Goal: Task Accomplishment & Management: Use online tool/utility

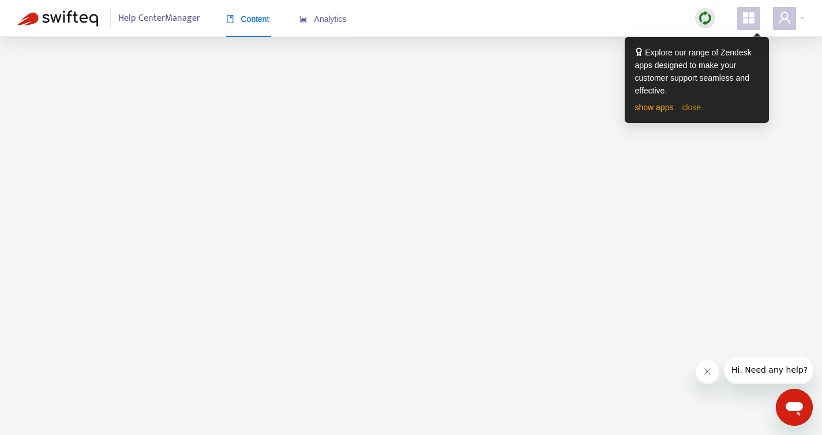
click at [693, 107] on link "close" at bounding box center [691, 107] width 19 height 9
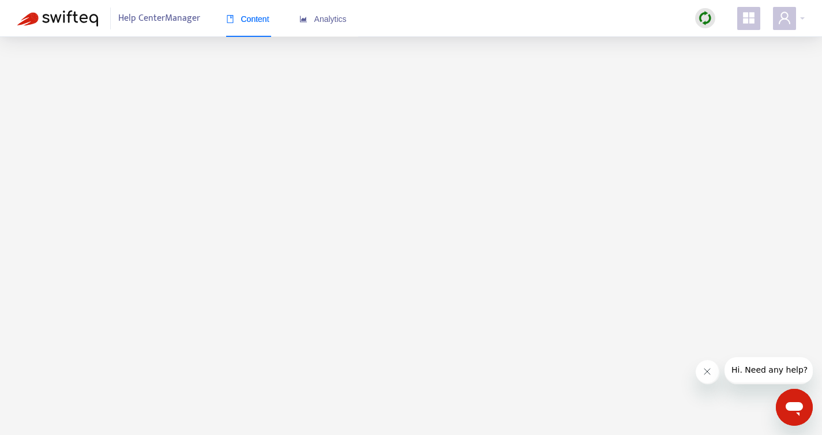
scroll to position [37, 0]
click at [600, 163] on main at bounding box center [411, 217] width 822 height 435
click at [322, 195] on main at bounding box center [411, 217] width 822 height 435
click at [449, 200] on main at bounding box center [411, 217] width 822 height 435
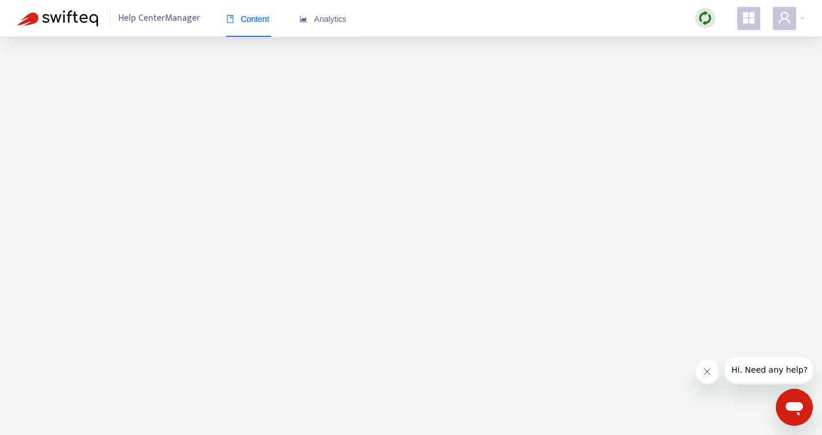
click at [358, 244] on main at bounding box center [411, 217] width 822 height 435
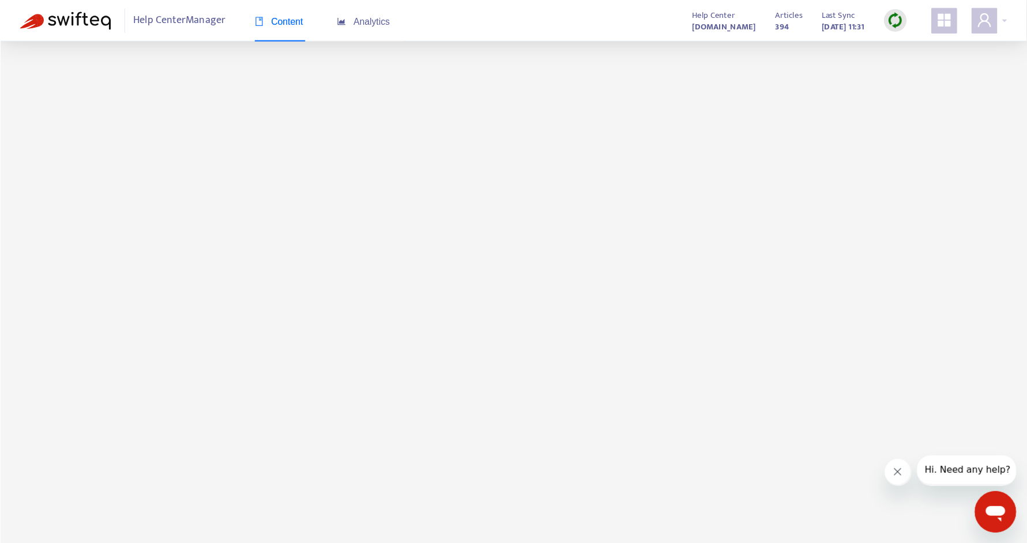
scroll to position [36, 0]
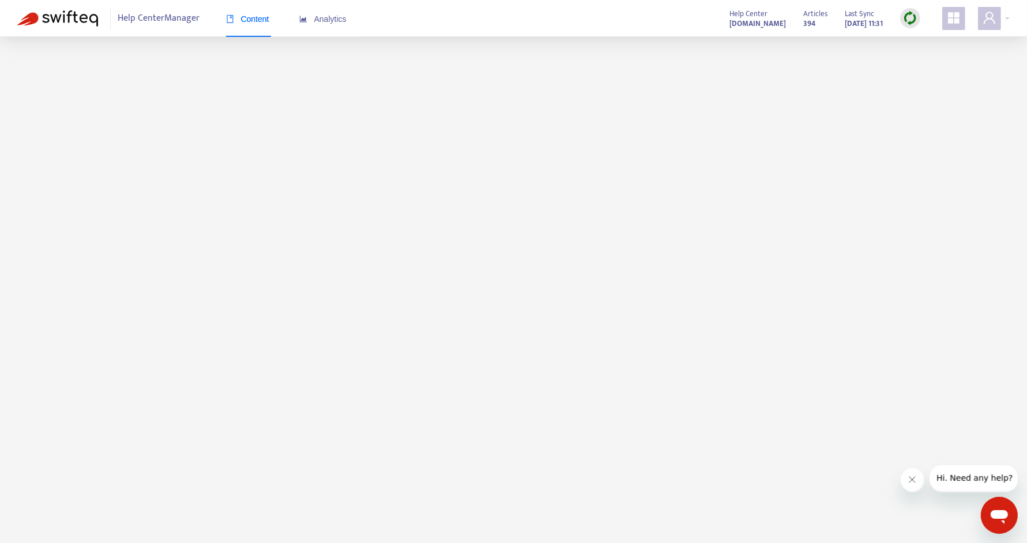
click at [634, 209] on main at bounding box center [513, 272] width 1027 height 543
click at [913, 21] on img at bounding box center [910, 18] width 14 height 14
click at [929, 46] on link "Quick Sync" at bounding box center [934, 41] width 49 height 13
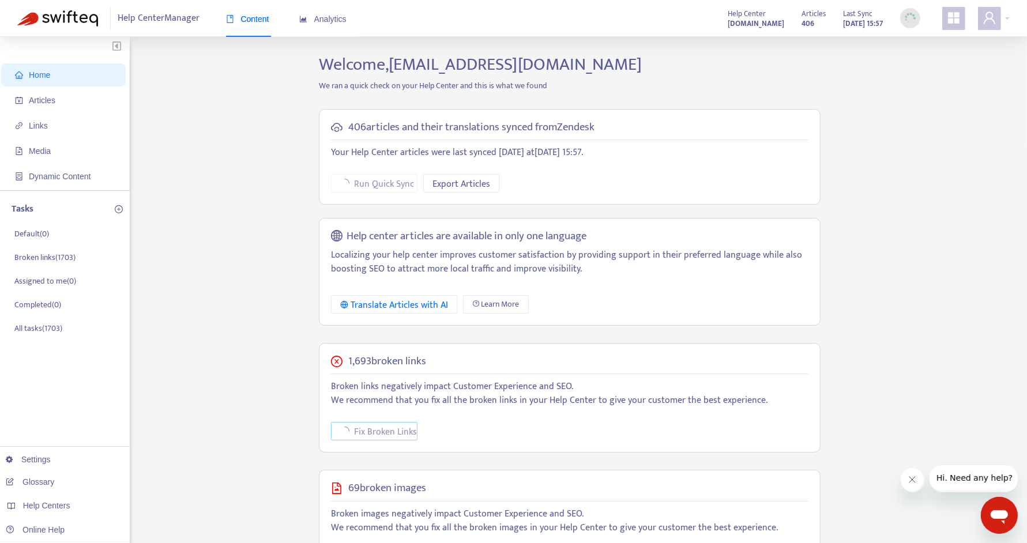
click at [390, 430] on span "Fix Broken Links" at bounding box center [385, 432] width 63 height 14
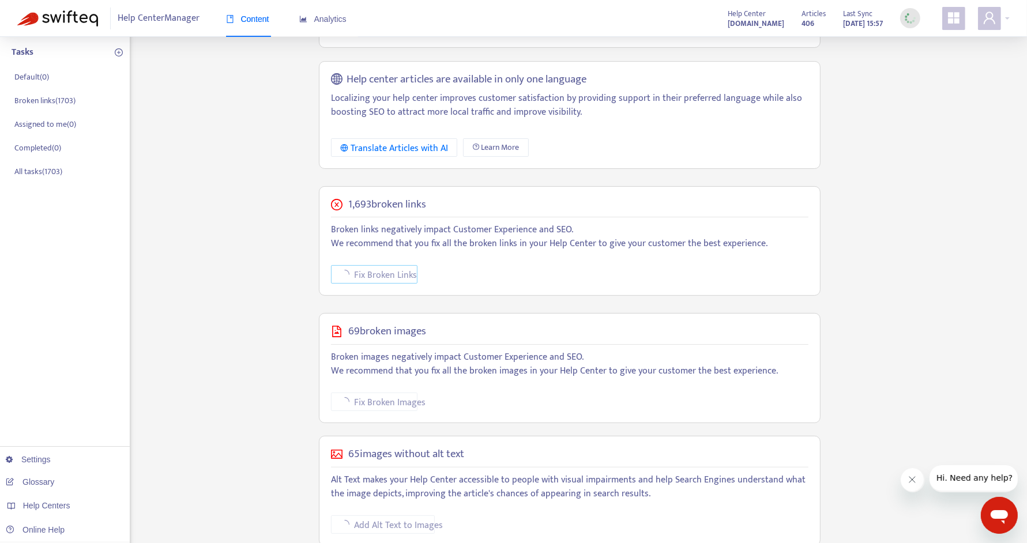
scroll to position [185, 0]
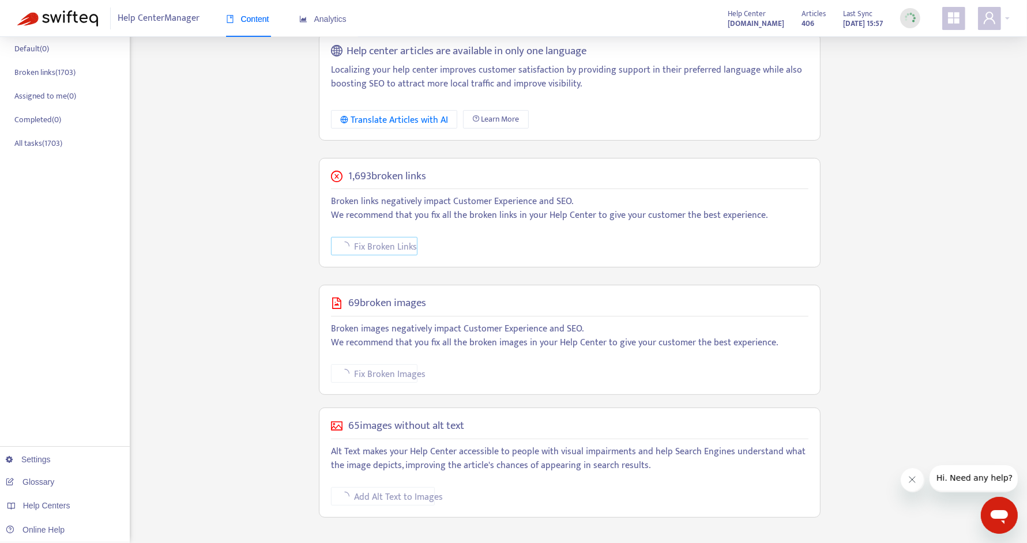
click at [388, 247] on span "Fix Broken Links" at bounding box center [385, 247] width 63 height 14
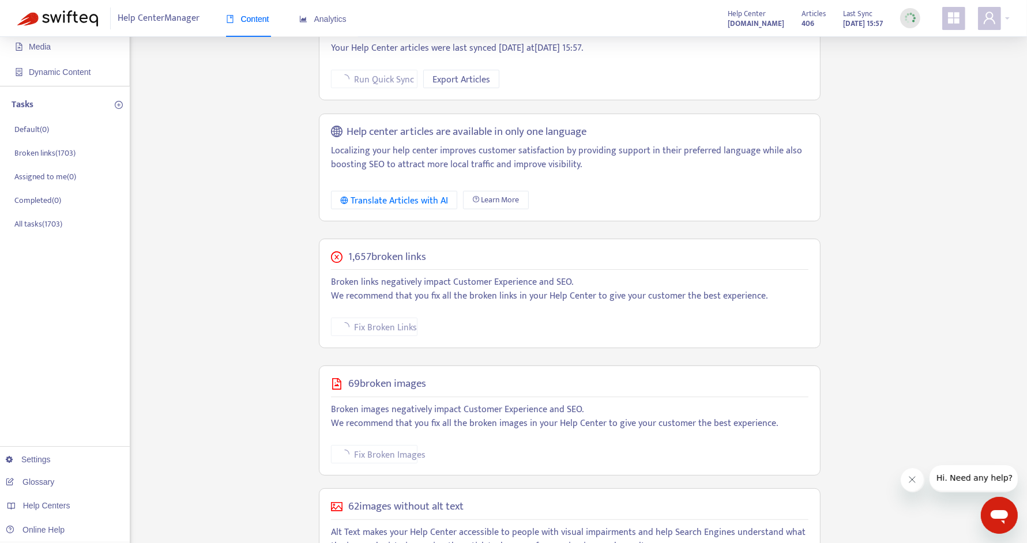
scroll to position [133, 0]
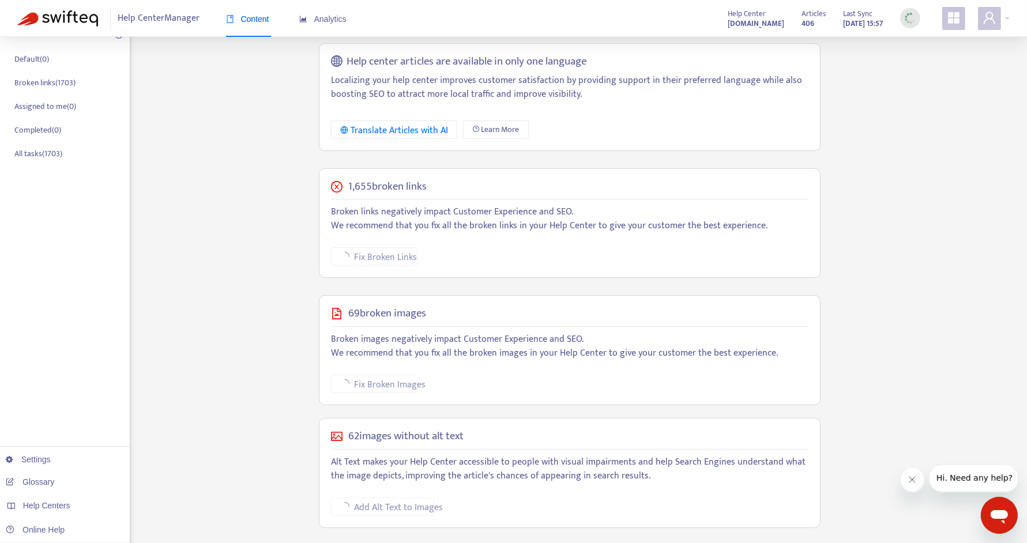
scroll to position [185, 0]
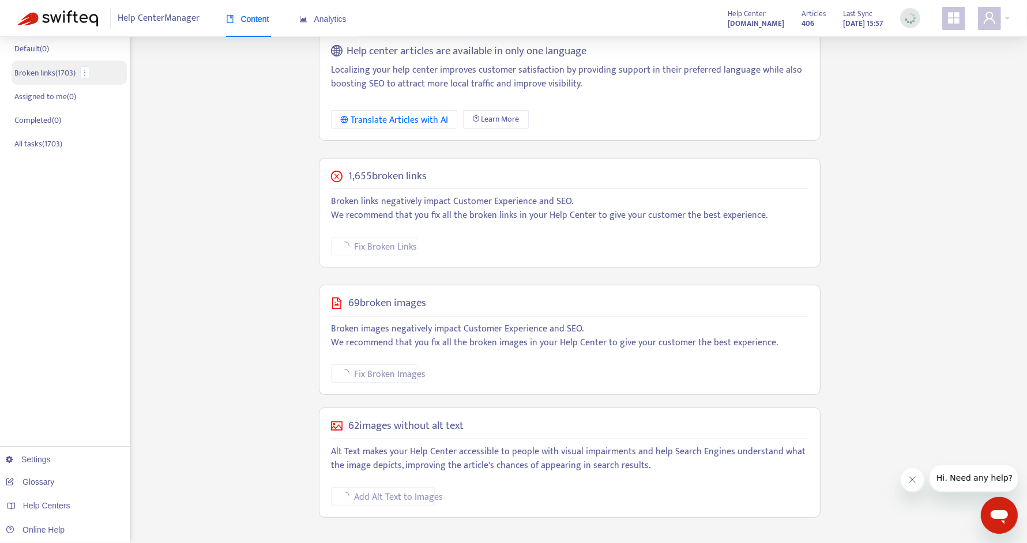
click at [66, 70] on p "Broken links ( 1703 )" at bounding box center [44, 73] width 61 height 12
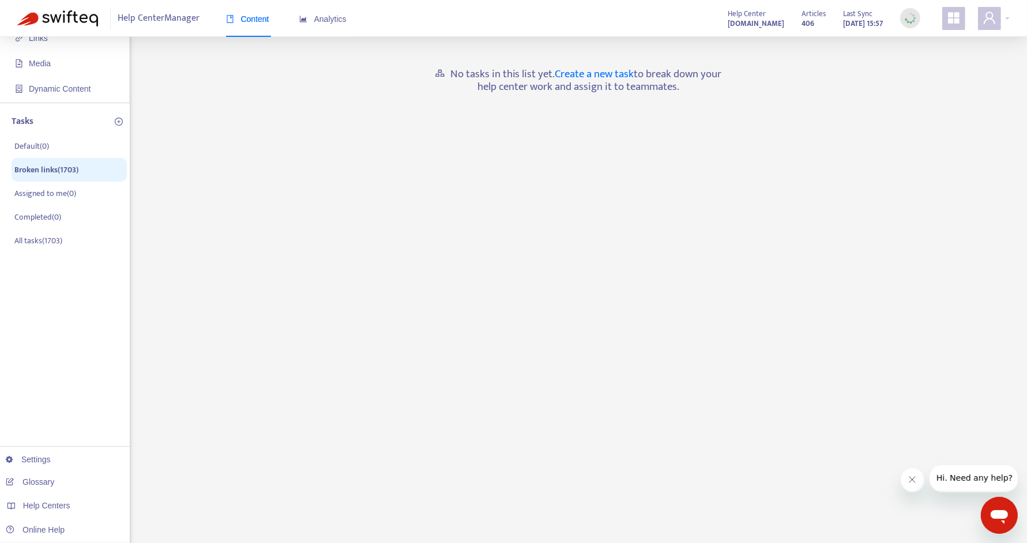
scroll to position [0, 0]
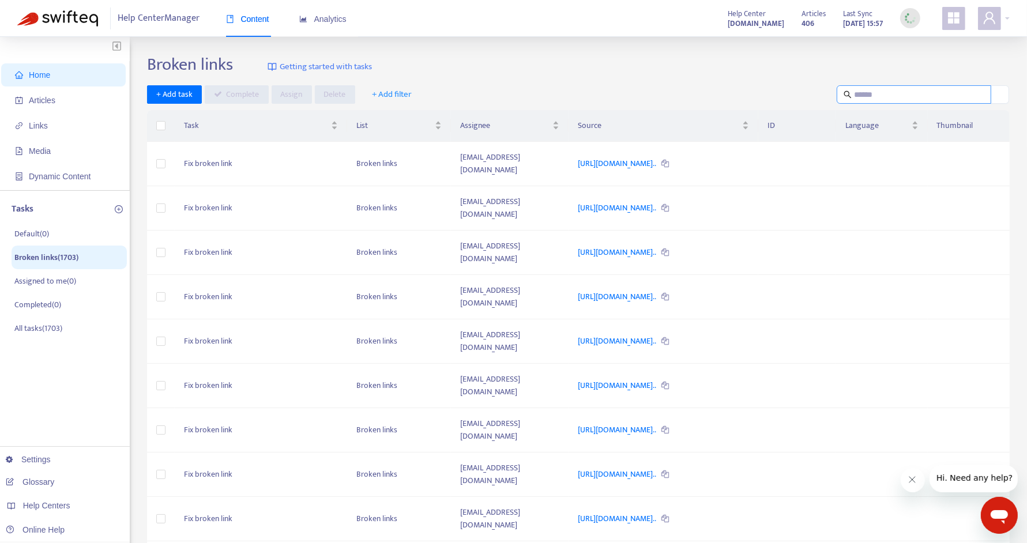
click at [937, 97] on input "text" at bounding box center [914, 94] width 121 height 13
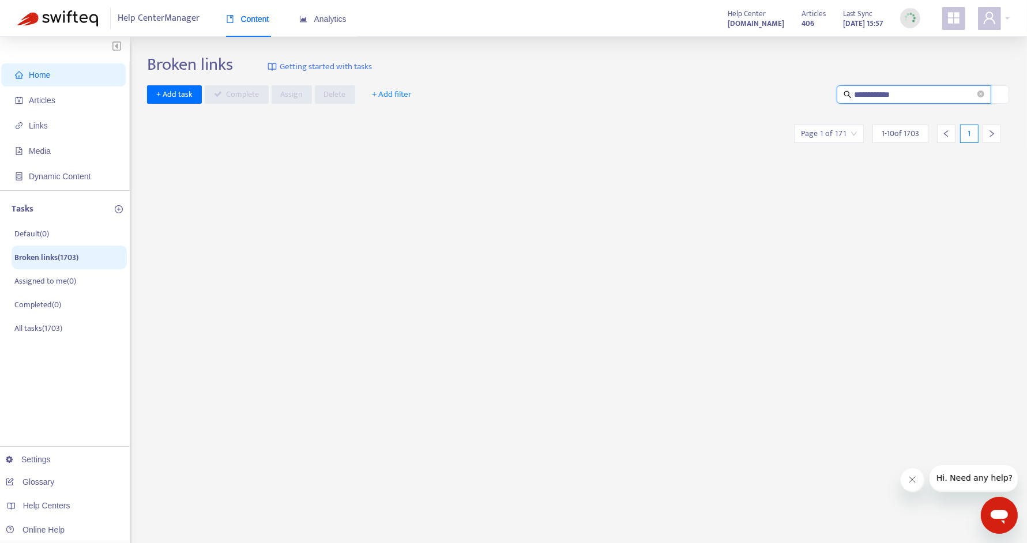
type input "**********"
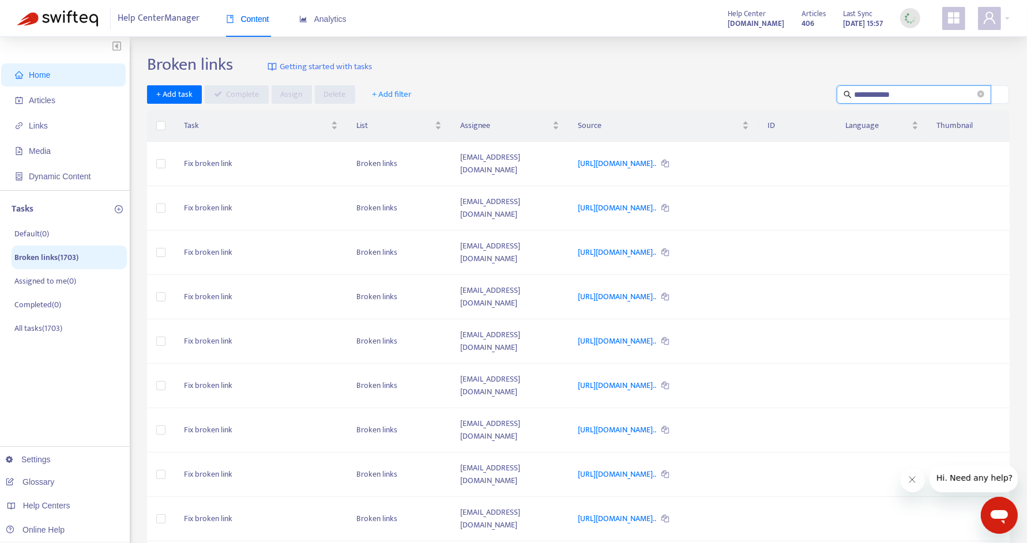
click at [938, 91] on input "**********" at bounding box center [914, 94] width 121 height 13
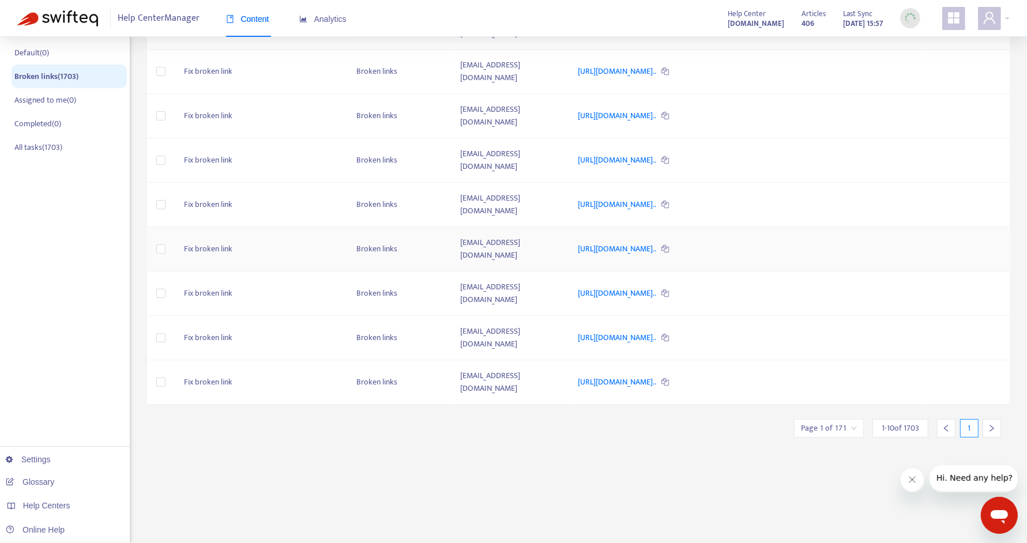
scroll to position [185, 0]
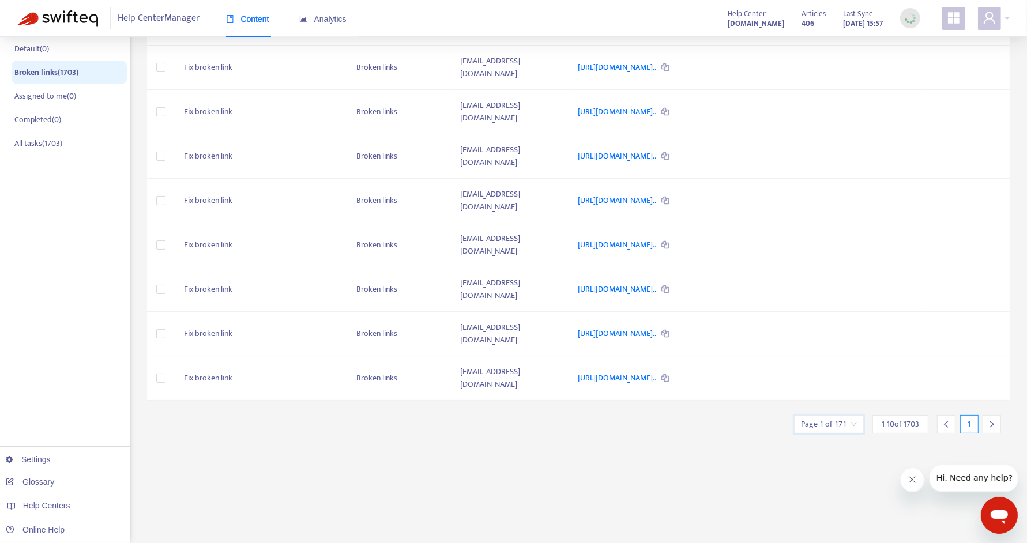
click at [833, 420] on input "search" at bounding box center [829, 424] width 56 height 17
click at [837, 454] on span "Jump to Page" at bounding box center [831, 453] width 50 height 9
click at [933, 449] on input "text" at bounding box center [956, 454] width 87 height 18
type input "***"
click at [645, 478] on div "**********" at bounding box center [578, 206] width 863 height 675
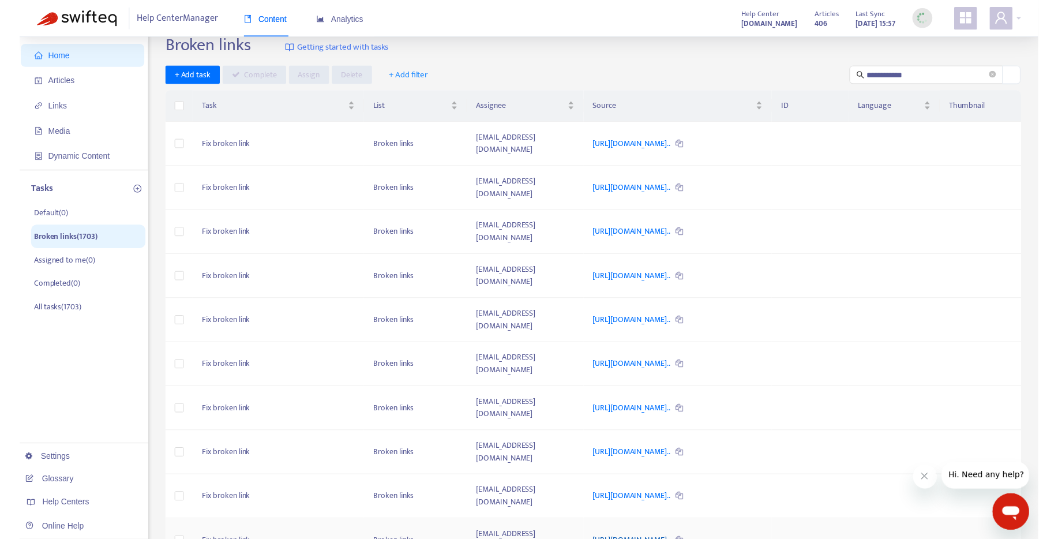
scroll to position [0, 0]
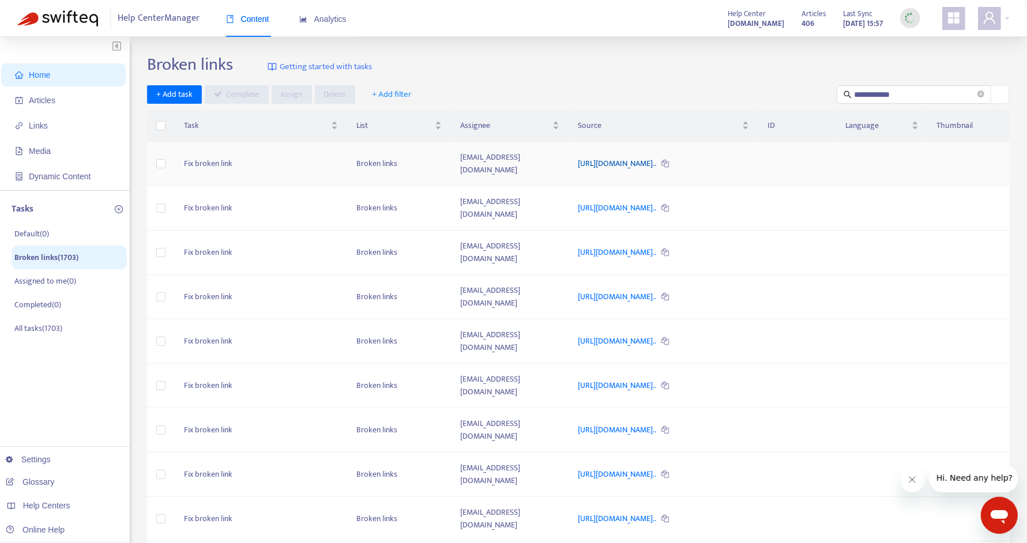
click at [657, 164] on link "https://www.notion.so/Reason-for-Denial-Suspended-Processor-2461..." at bounding box center [618, 163] width 80 height 13
click at [216, 160] on td "Fix broken link" at bounding box center [261, 164] width 172 height 44
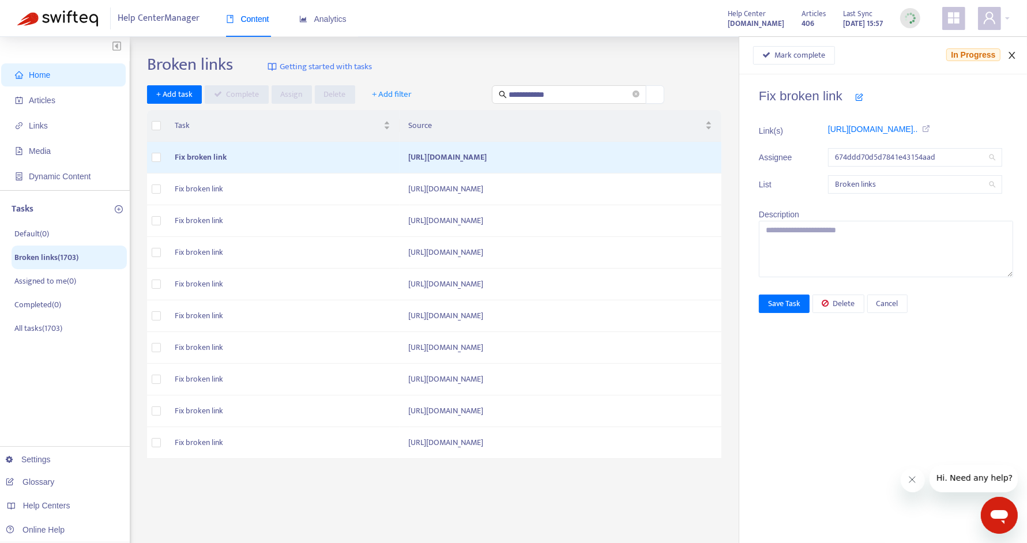
click at [1010, 54] on icon "close" at bounding box center [1012, 55] width 9 height 9
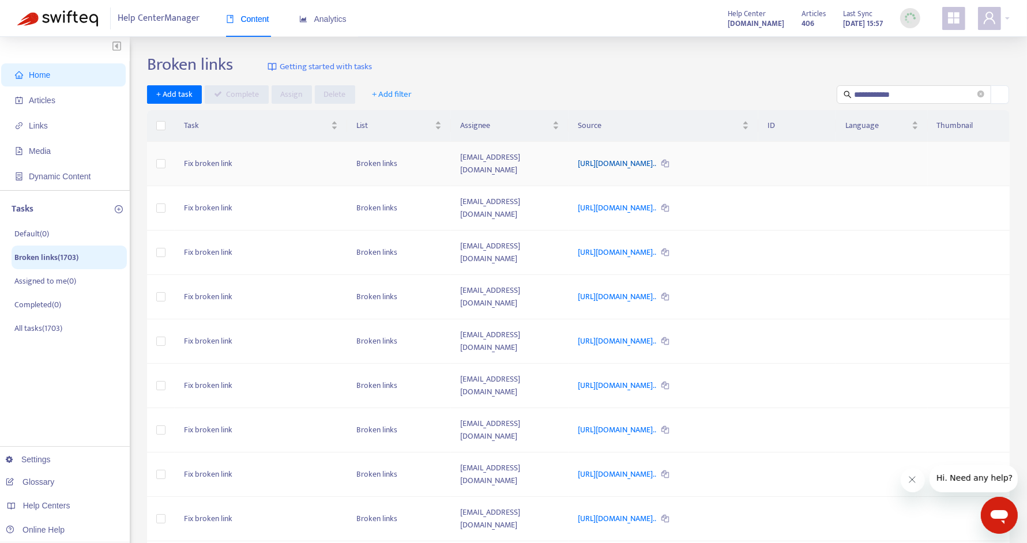
click at [647, 166] on link "https://www.notion.so/Reason-for-Denial-Suspended-Processor-2461..." at bounding box center [618, 163] width 80 height 13
click at [710, 67] on div "Broken links Getting started with tasks" at bounding box center [578, 66] width 863 height 25
click at [369, 164] on td "Broken links" at bounding box center [399, 164] width 104 height 44
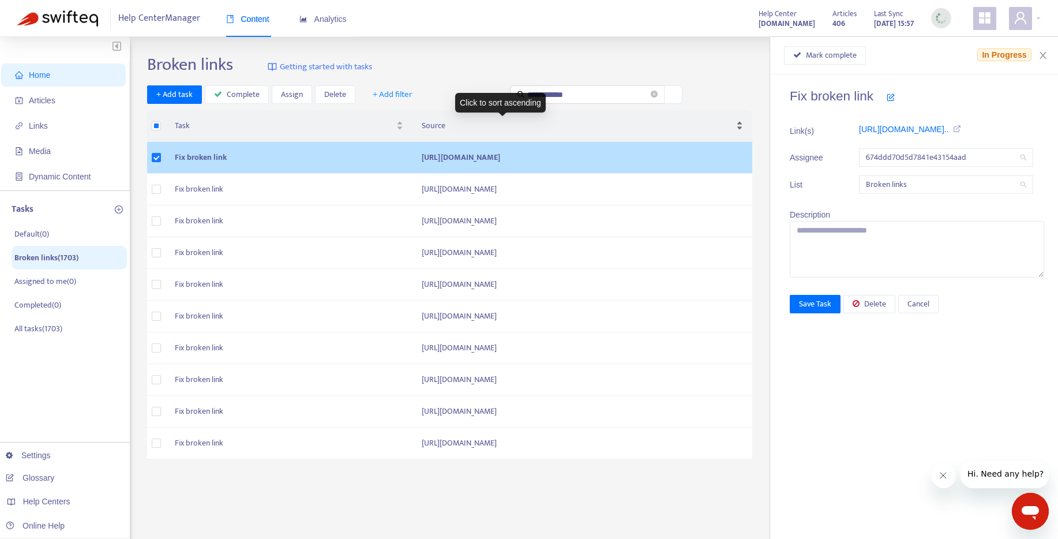
click at [574, 127] on span "Source" at bounding box center [578, 125] width 312 height 13
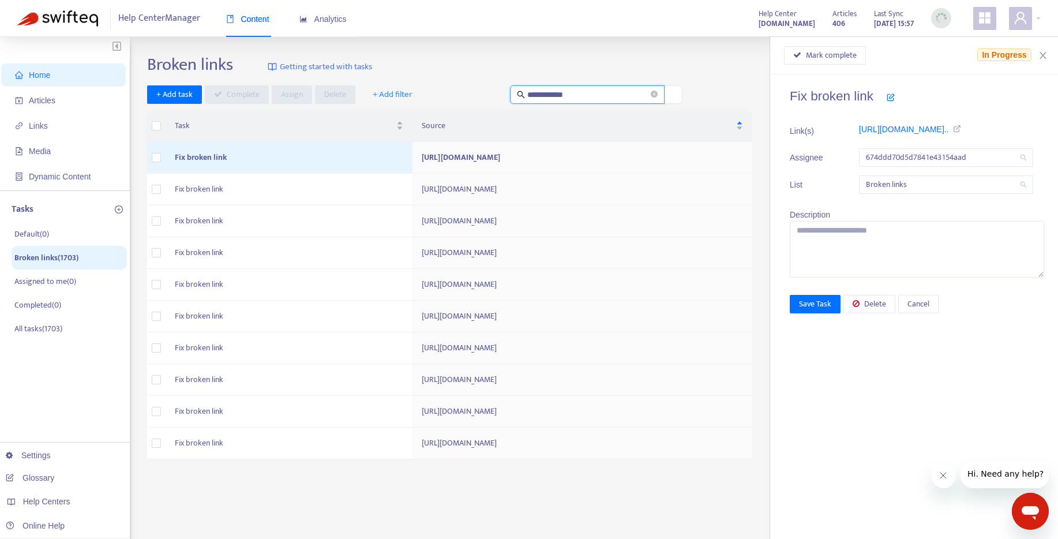
click at [597, 93] on input "**********" at bounding box center [587, 94] width 121 height 13
click at [614, 92] on input "**********" at bounding box center [587, 94] width 121 height 13
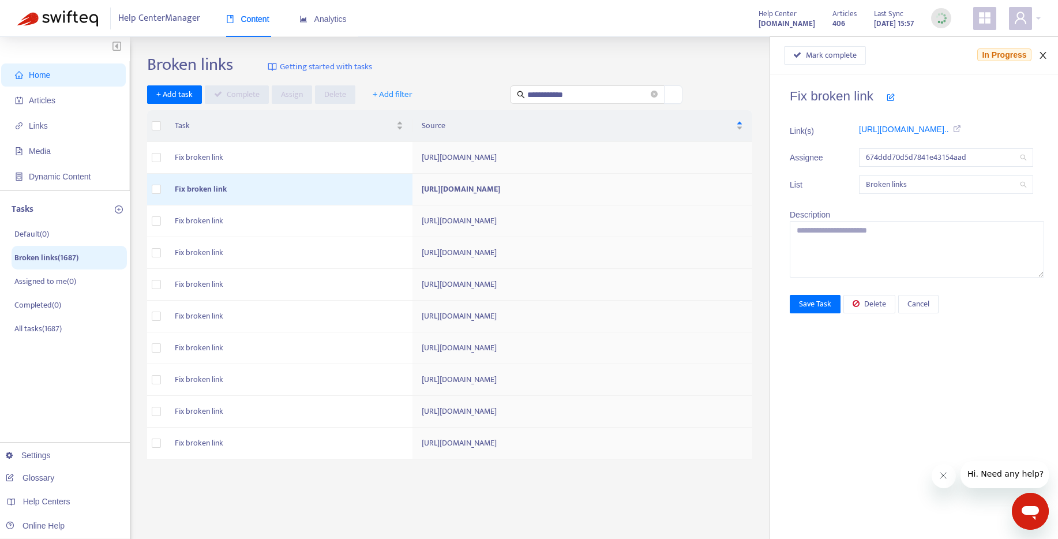
click at [1038, 55] on icon "close" at bounding box center [1042, 55] width 9 height 9
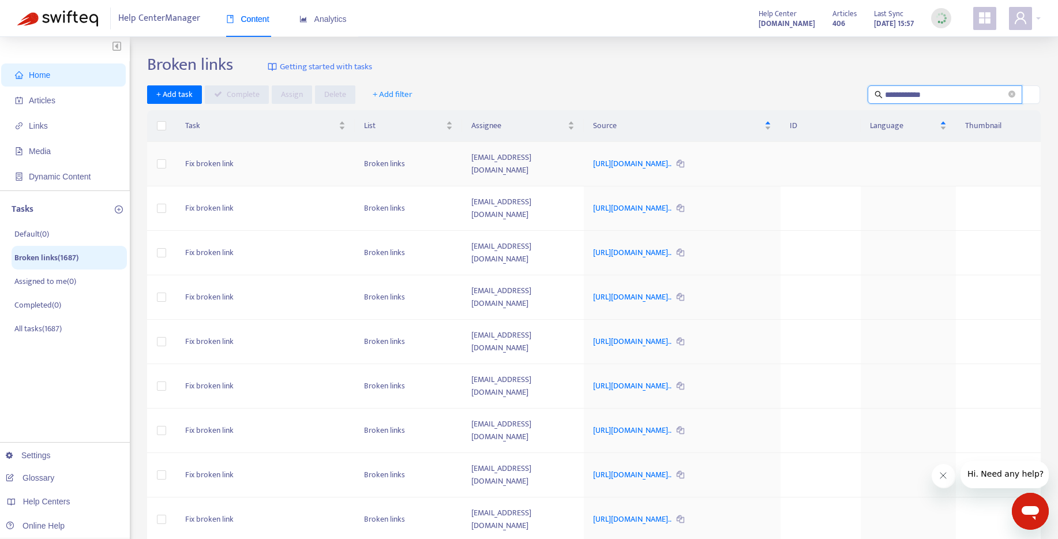
click at [204, 161] on td "Fix broken link" at bounding box center [265, 164] width 179 height 44
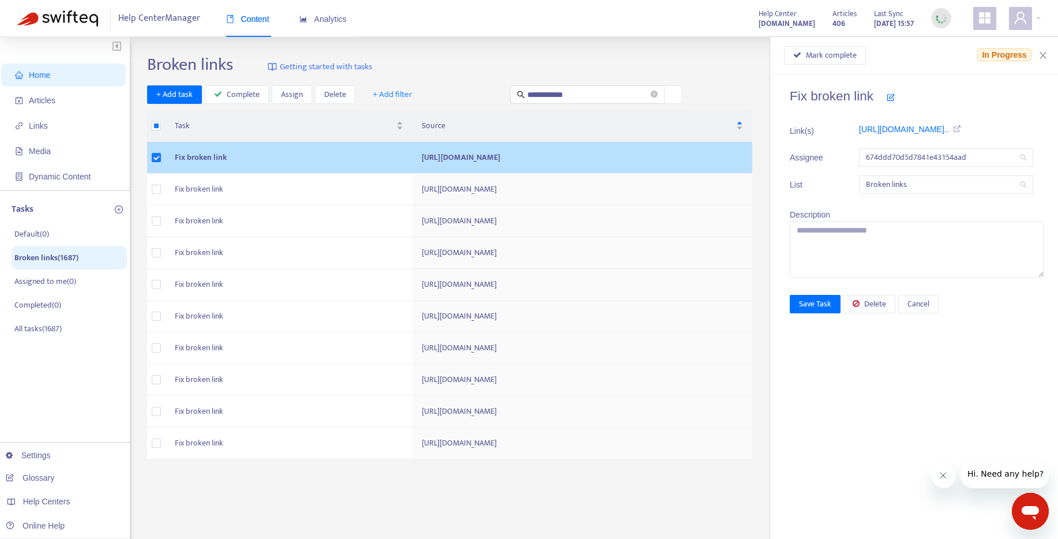
click at [161, 157] on td at bounding box center [156, 158] width 18 height 32
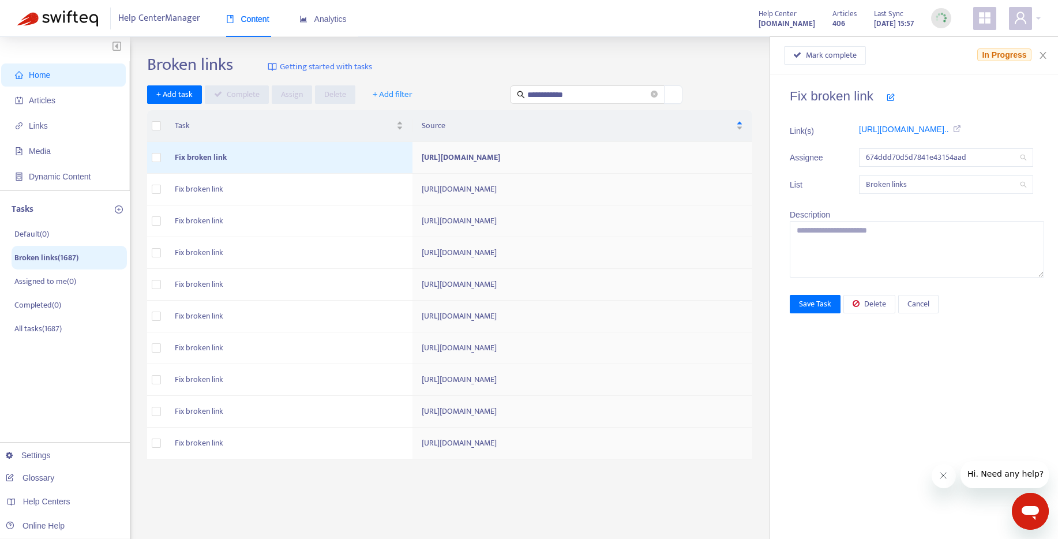
click at [1031, 58] on span "In Progress" at bounding box center [1004, 54] width 54 height 13
click at [1038, 55] on icon "close" at bounding box center [1042, 55] width 9 height 9
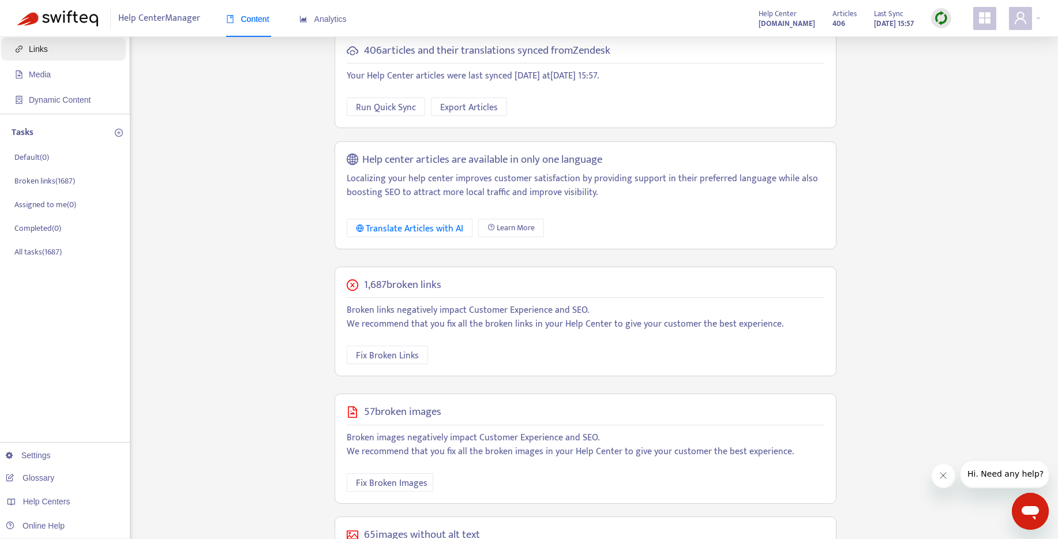
scroll to position [190, 0]
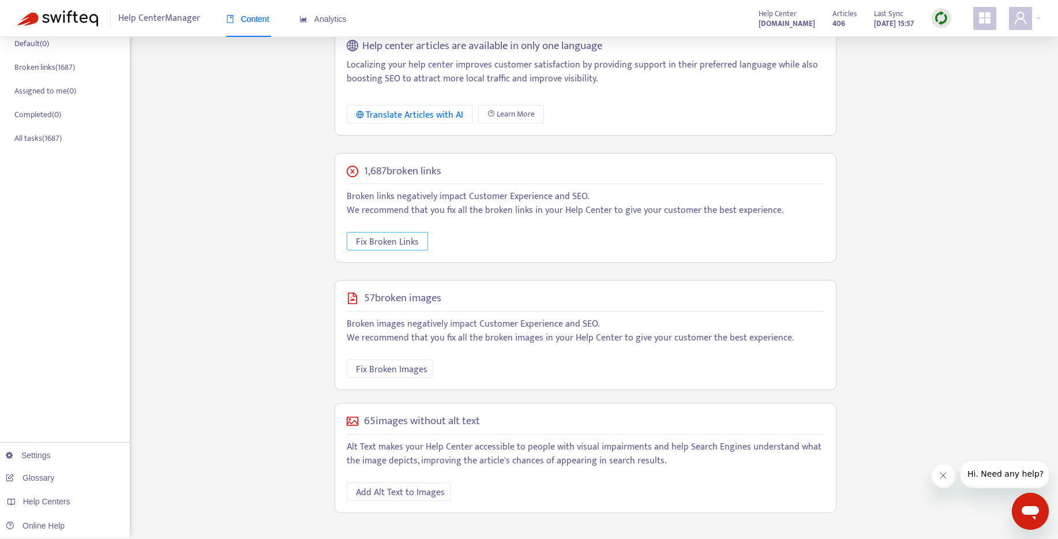
click at [399, 244] on span "Fix Broken Links" at bounding box center [387, 242] width 63 height 14
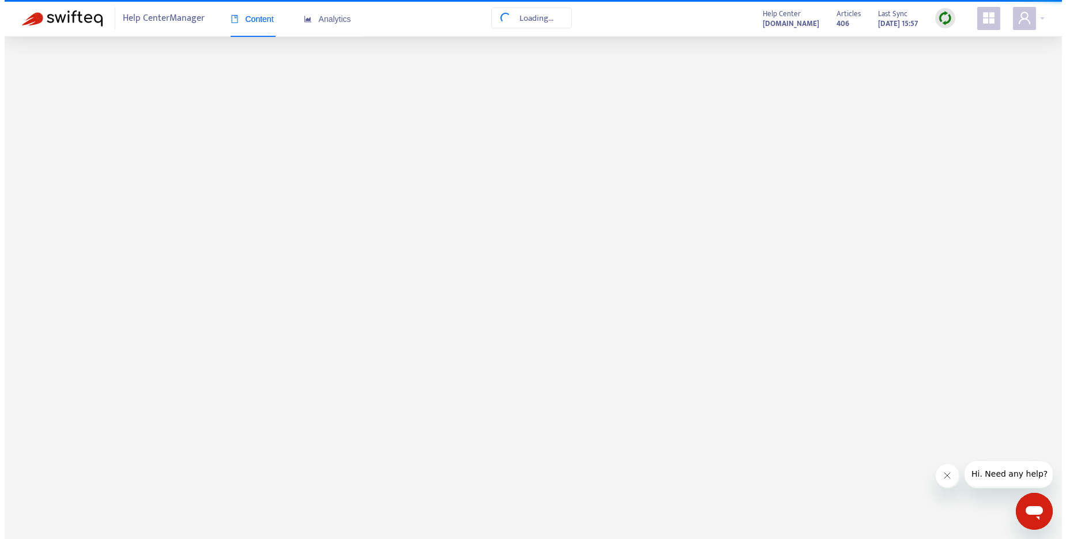
scroll to position [0, 0]
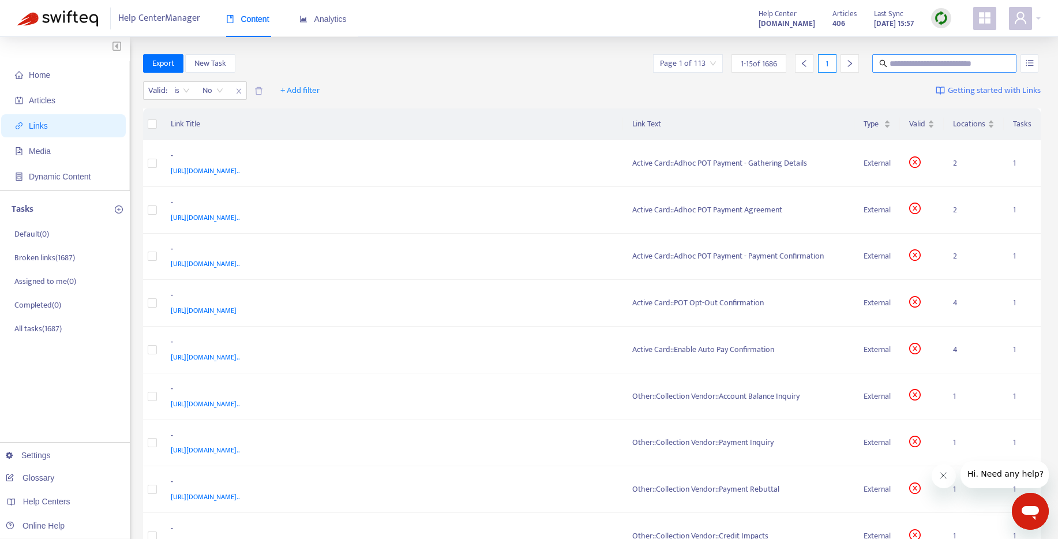
click at [818, 61] on input "text" at bounding box center [944, 63] width 111 height 13
type input "**********"
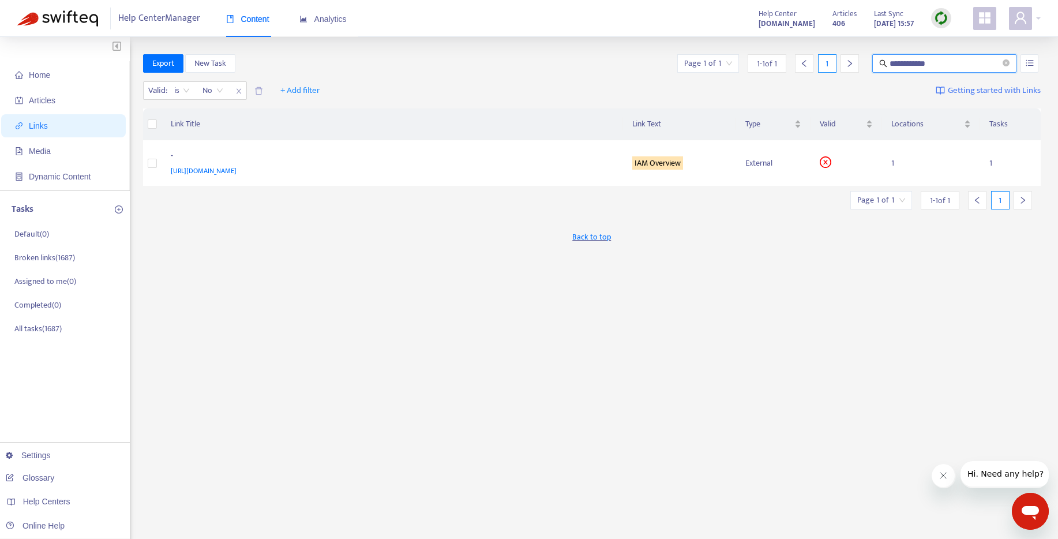
click at [468, 250] on div "Back to top" at bounding box center [592, 237] width 898 height 29
click at [236, 168] on span "[URL][DOMAIN_NAME]" at bounding box center [204, 171] width 66 height 12
click at [661, 160] on sqkw "IAM Overview" at bounding box center [657, 162] width 51 height 13
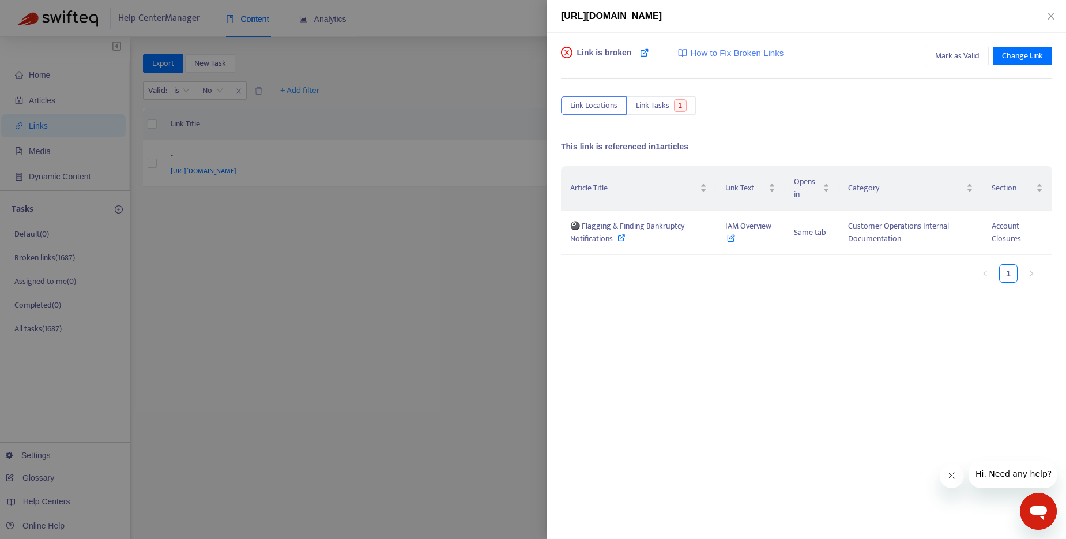
click at [368, 262] on div at bounding box center [533, 269] width 1066 height 539
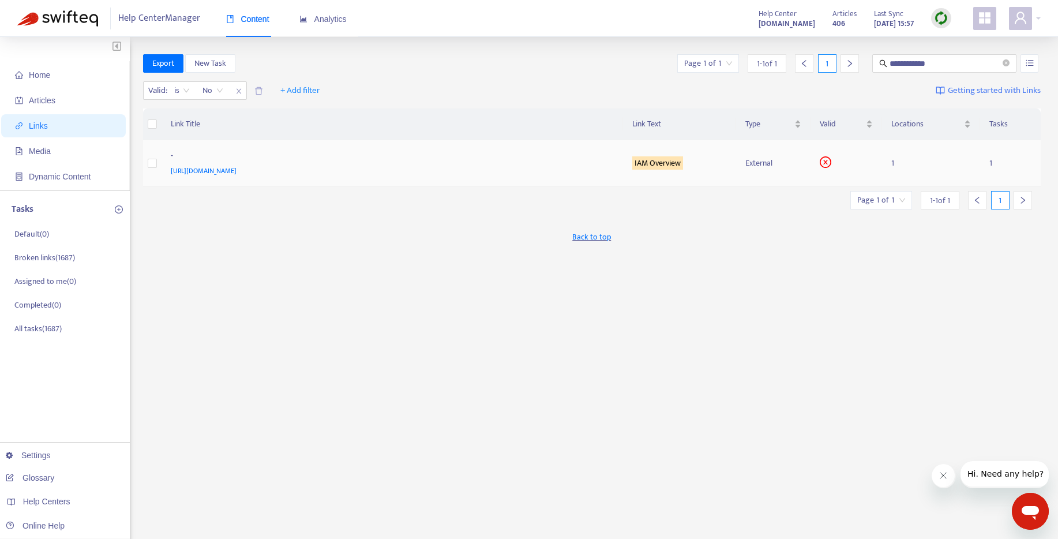
click at [642, 164] on sqkw "IAM Overview" at bounding box center [657, 162] width 51 height 13
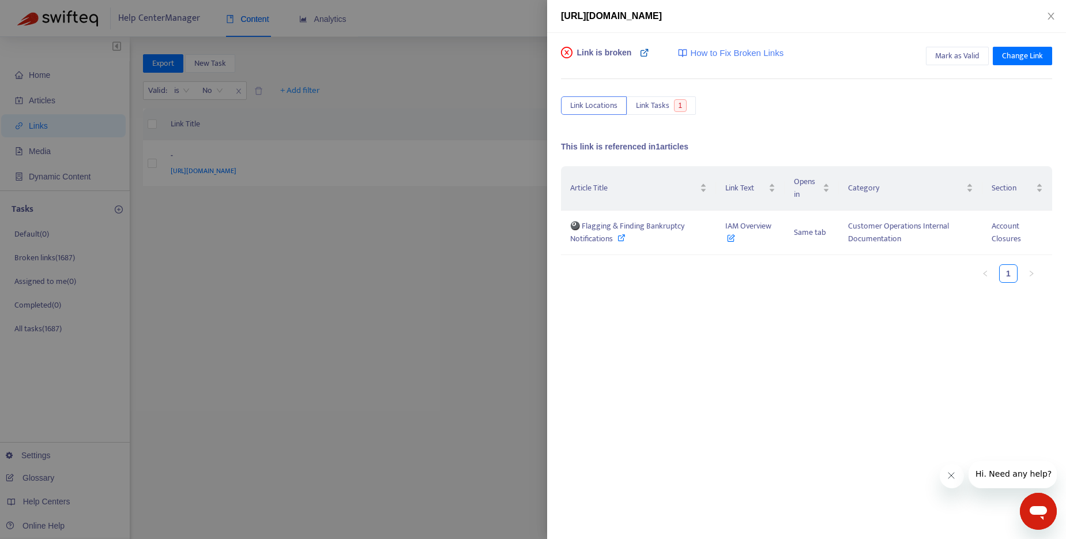
click at [644, 56] on icon at bounding box center [644, 52] width 9 height 9
drag, startPoint x: 988, startPoint y: 222, endPoint x: 702, endPoint y: 226, distance: 285.5
click at [818, 235] on td "Account Closures" at bounding box center [1018, 233] width 70 height 44
drag, startPoint x: 782, startPoint y: 224, endPoint x: 721, endPoint y: 226, distance: 60.6
click at [721, 226] on td "IAM Overview" at bounding box center [750, 233] width 69 height 44
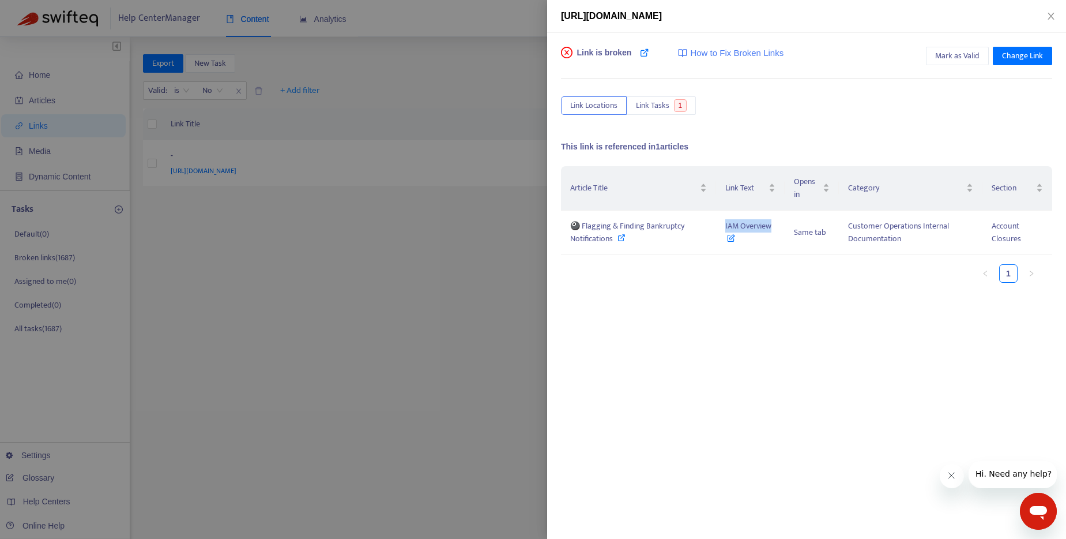
copy span "IAM Overview"
drag, startPoint x: 627, startPoint y: 244, endPoint x: 581, endPoint y: 228, distance: 48.3
click at [581, 228] on td "🎱 Flagging & Finding Bankruptcy Notifications" at bounding box center [638, 233] width 155 height 44
copy span "lagging & Finding Bankruptcy Notifications"
drag, startPoint x: 994, startPoint y: 223, endPoint x: 784, endPoint y: 10, distance: 299.3
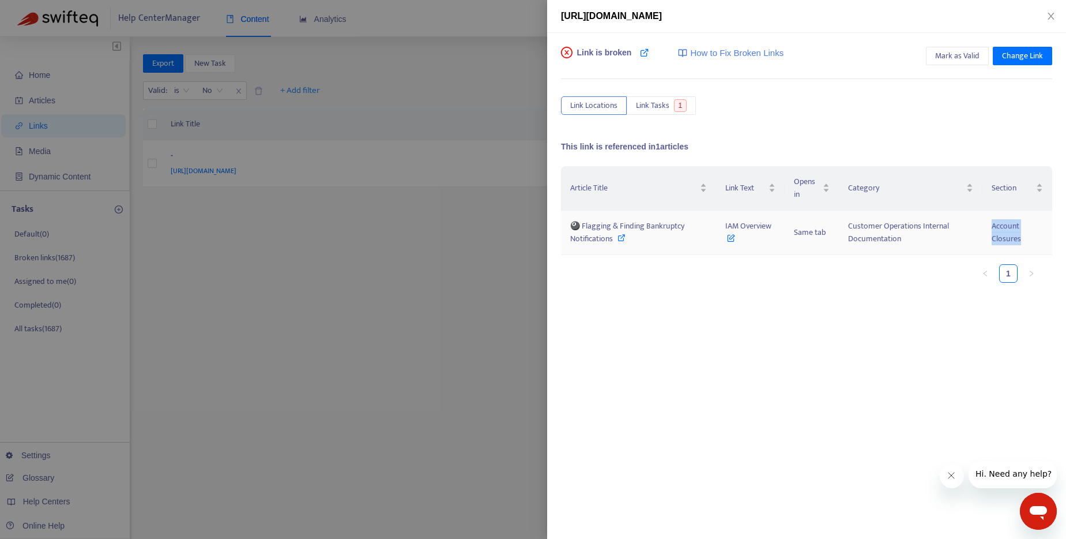
click at [818, 237] on td "Account Closures" at bounding box center [1018, 233] width 70 height 44
copy span "Account Closures"
drag, startPoint x: 583, startPoint y: 226, endPoint x: 614, endPoint y: 240, distance: 34.0
click at [614, 240] on div "🎱 Flagging & Finding Bankruptcy Notifications" at bounding box center [638, 232] width 137 height 25
copy span "lagging & Finding Bankruptcy Notifications"
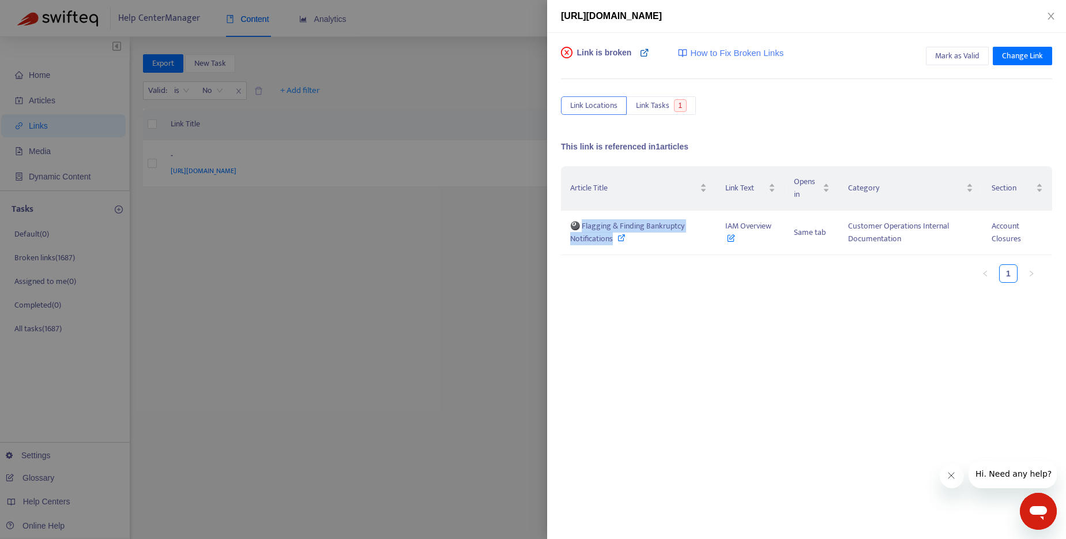
click at [647, 52] on icon at bounding box center [644, 52] width 9 height 9
click at [818, 14] on icon "close" at bounding box center [1051, 16] width 9 height 9
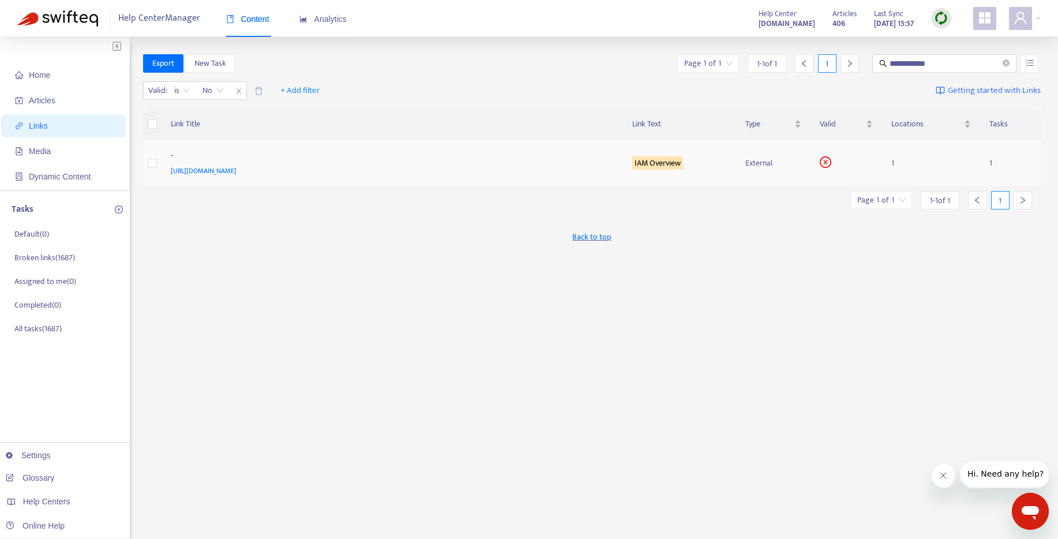
click at [662, 159] on sqkw "IAM Overview" at bounding box center [657, 162] width 51 height 13
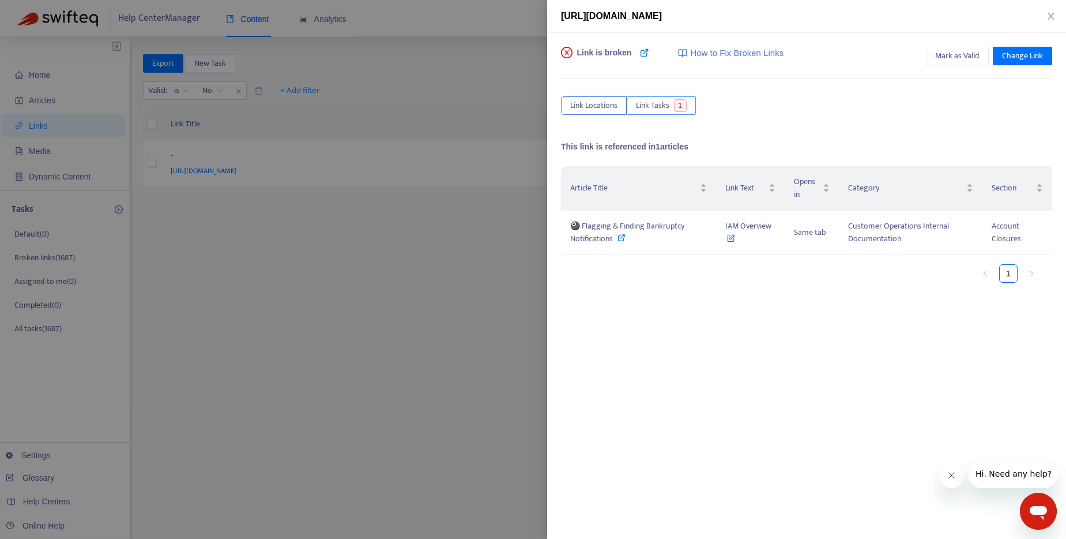
click at [655, 99] on span "Link Tasks" at bounding box center [652, 105] width 33 height 13
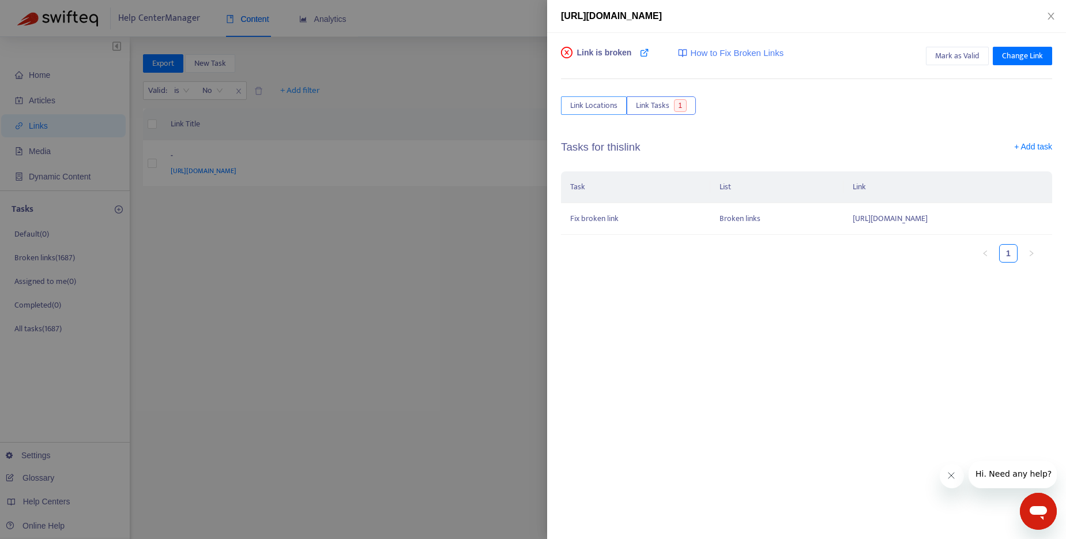
click at [602, 107] on span "Link Locations" at bounding box center [593, 105] width 47 height 13
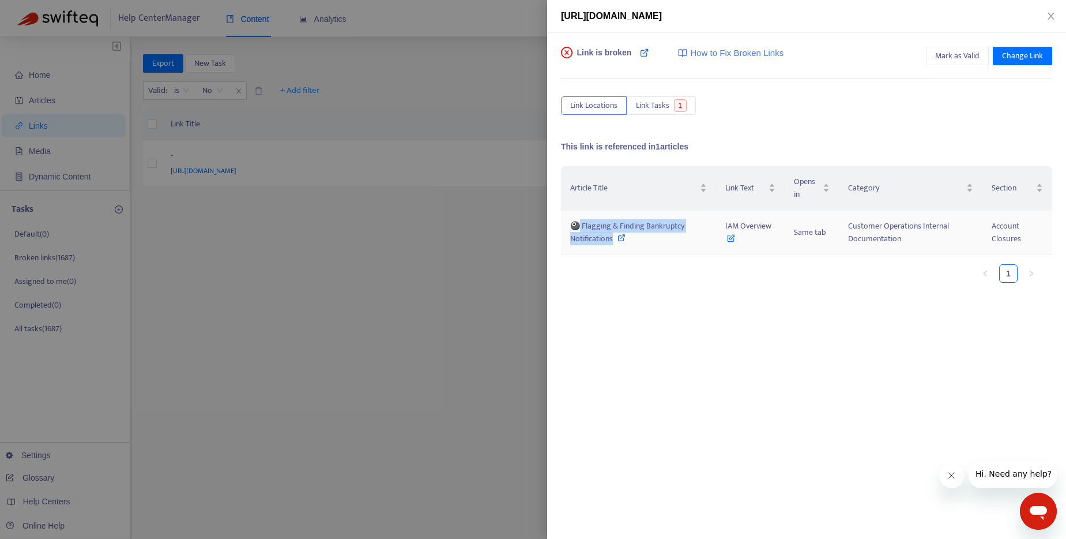
drag, startPoint x: 615, startPoint y: 239, endPoint x: 580, endPoint y: 227, distance: 37.4
click at [580, 227] on div "🎱 Flagging & Finding Bankruptcy Notifications" at bounding box center [638, 232] width 137 height 25
click at [425, 282] on div at bounding box center [533, 269] width 1066 height 539
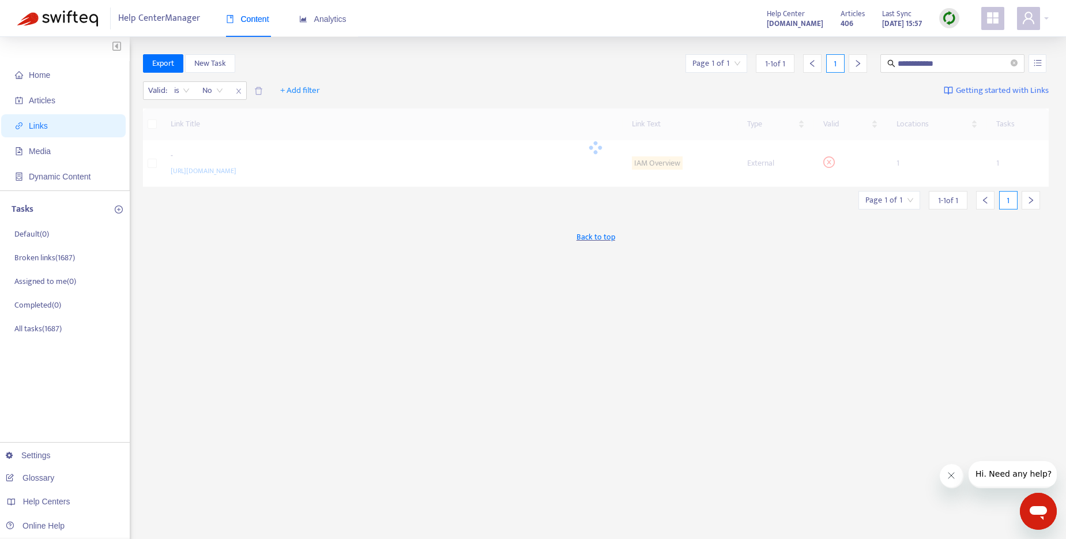
click at [425, 282] on div "**********" at bounding box center [596, 391] width 907 height 675
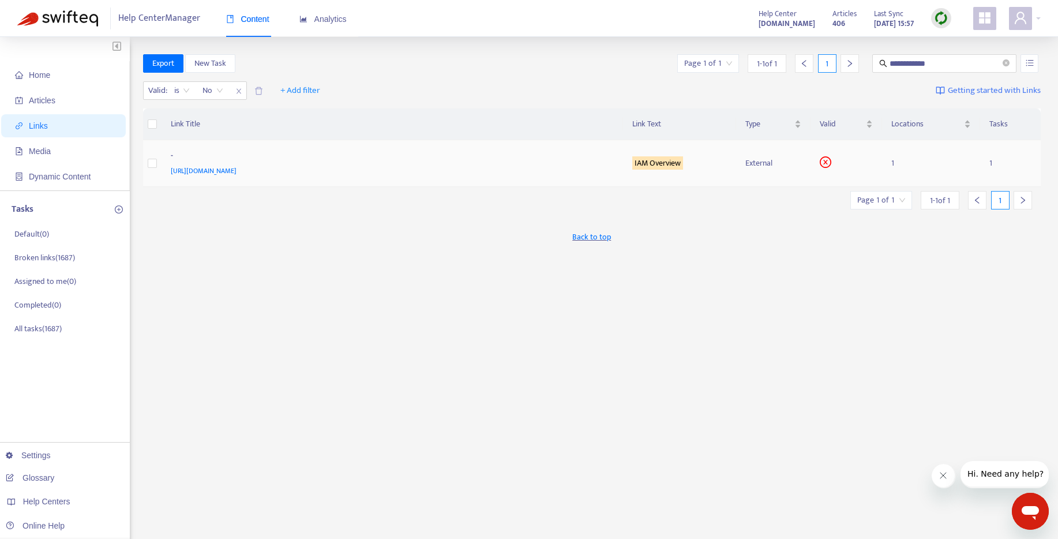
click at [650, 163] on sqkw "IAM Overview" at bounding box center [657, 162] width 51 height 13
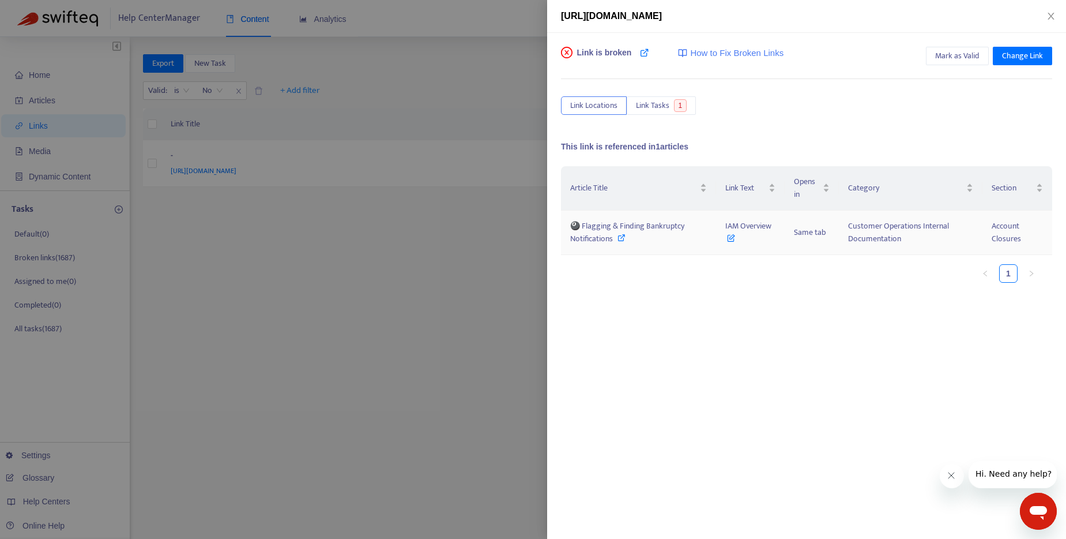
click at [619, 237] on icon at bounding box center [622, 238] width 8 height 8
click at [818, 55] on span "Change Link" at bounding box center [1022, 56] width 41 height 13
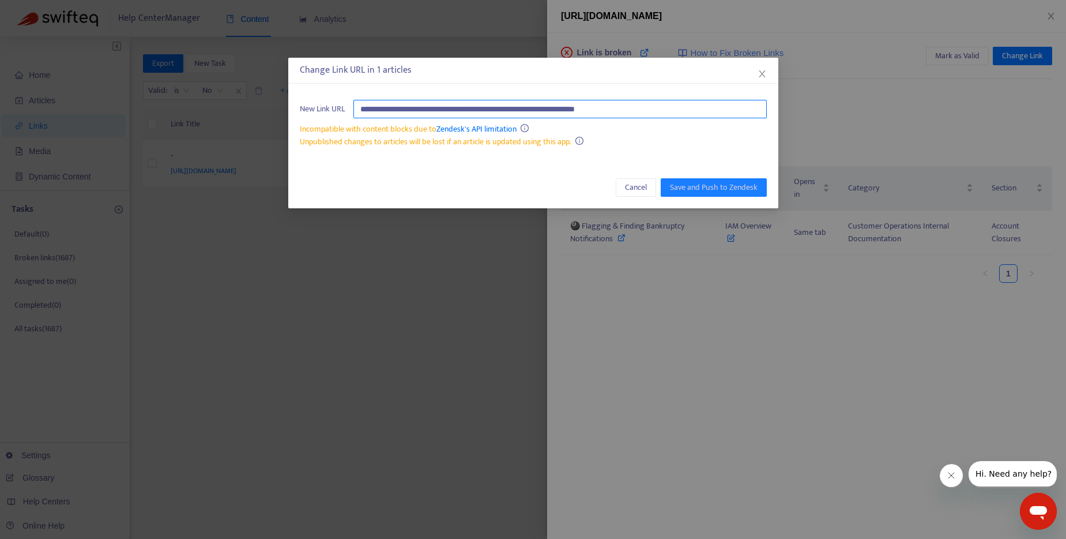
click at [554, 106] on input "**********" at bounding box center [561, 109] width 414 height 18
paste input "**********"
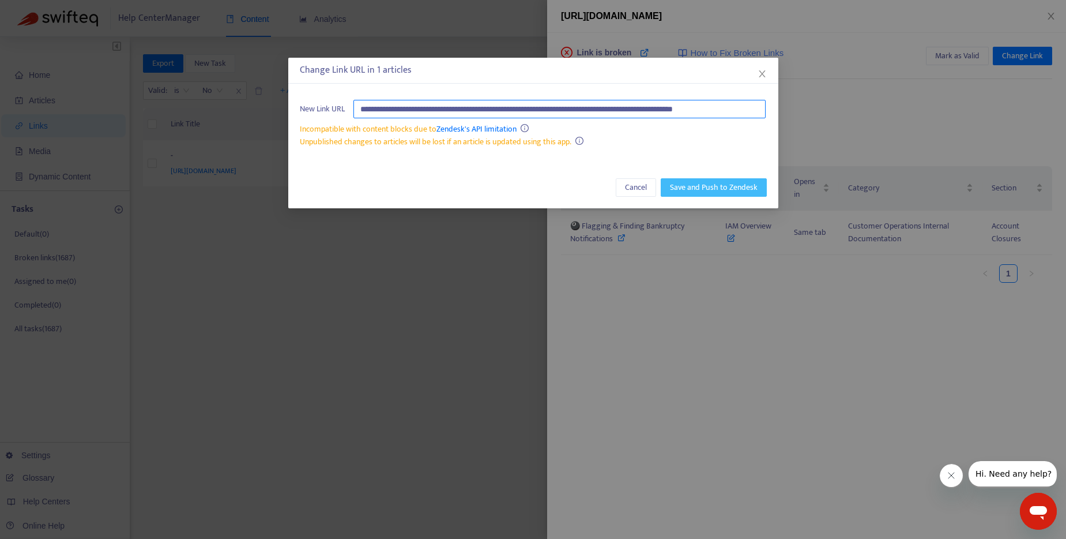
type input "**********"
click at [720, 189] on span "Save and Push to Zendesk" at bounding box center [714, 187] width 88 height 13
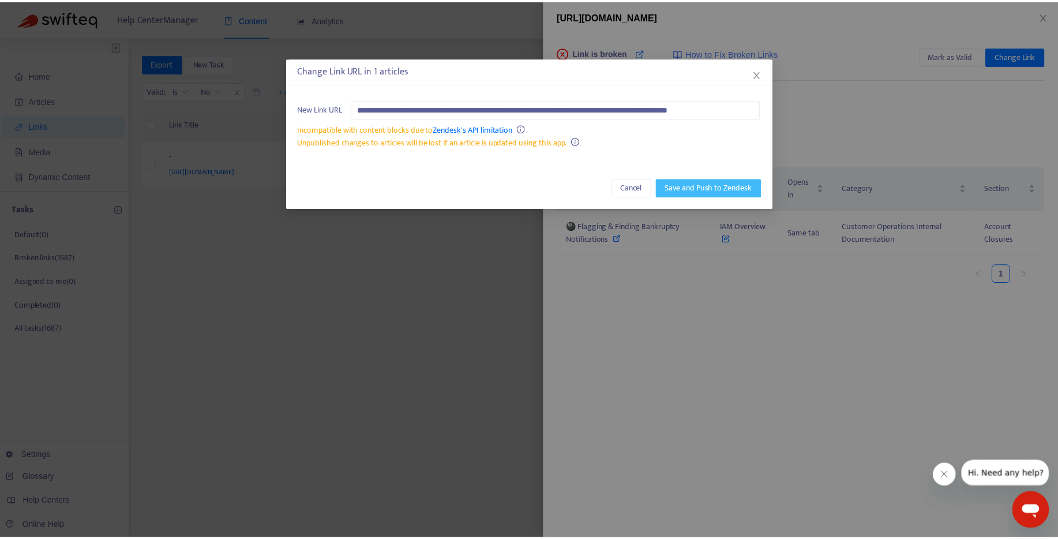
scroll to position [0, 0]
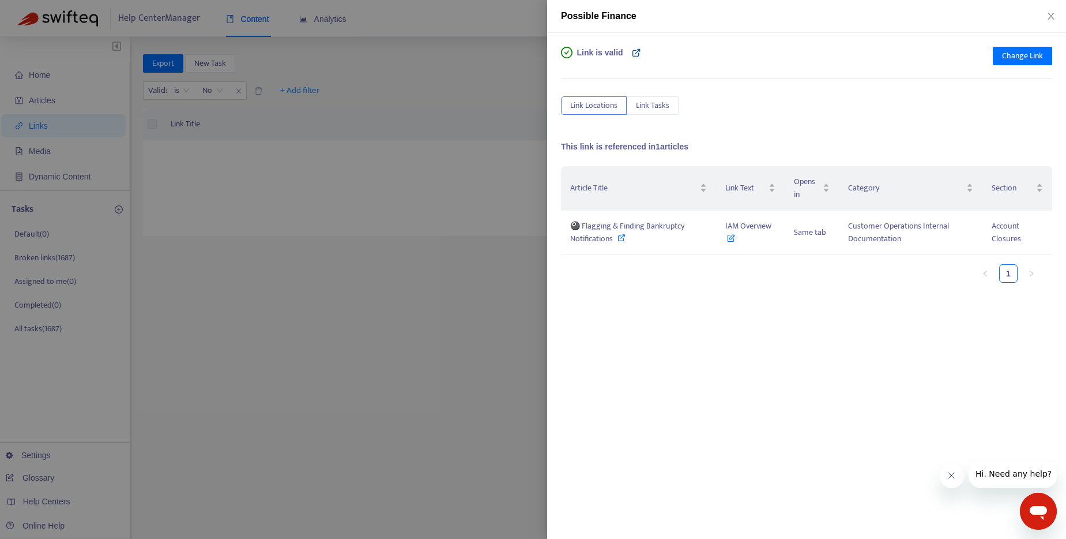
click at [636, 54] on icon at bounding box center [636, 52] width 9 height 9
click at [818, 20] on icon "close" at bounding box center [1051, 16] width 9 height 9
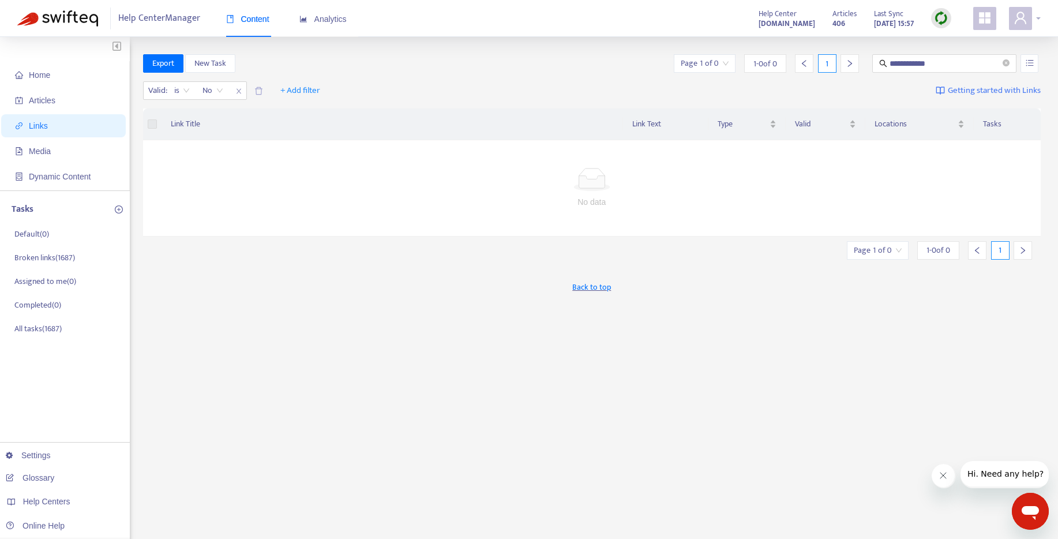
click at [818, 22] on span at bounding box center [1020, 18] width 23 height 23
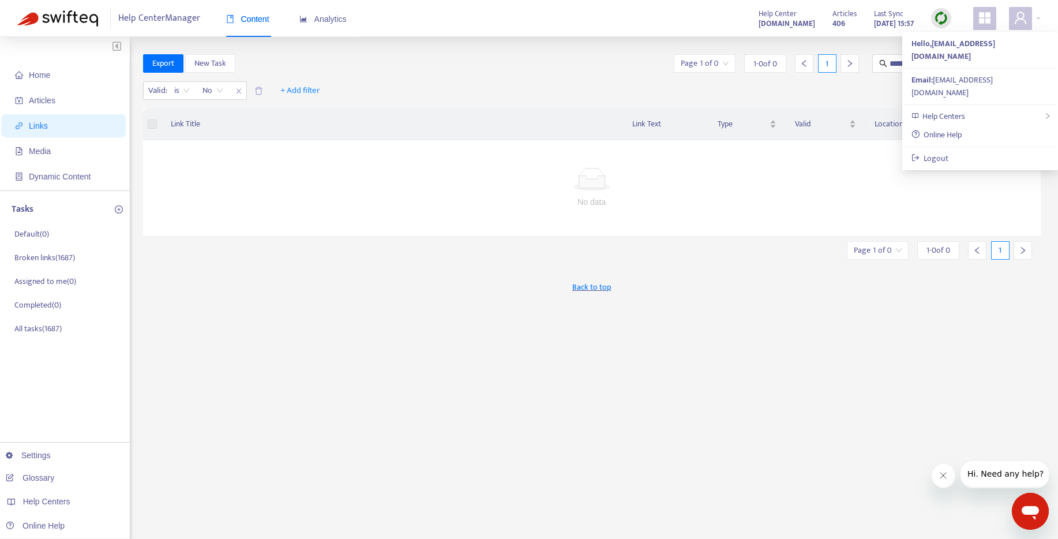
click at [206, 180] on div at bounding box center [592, 179] width 870 height 23
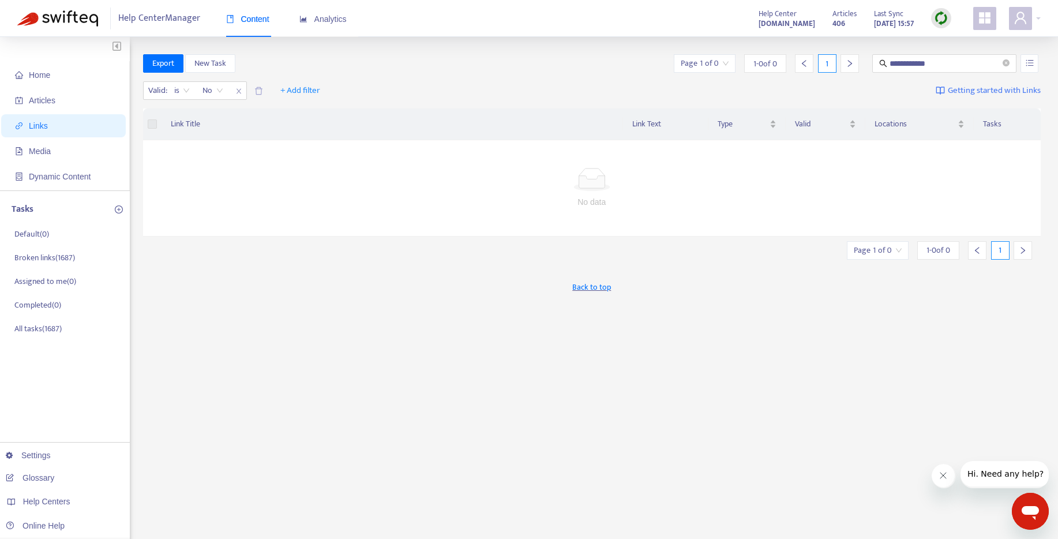
click at [818, 16] on span at bounding box center [984, 18] width 23 height 23
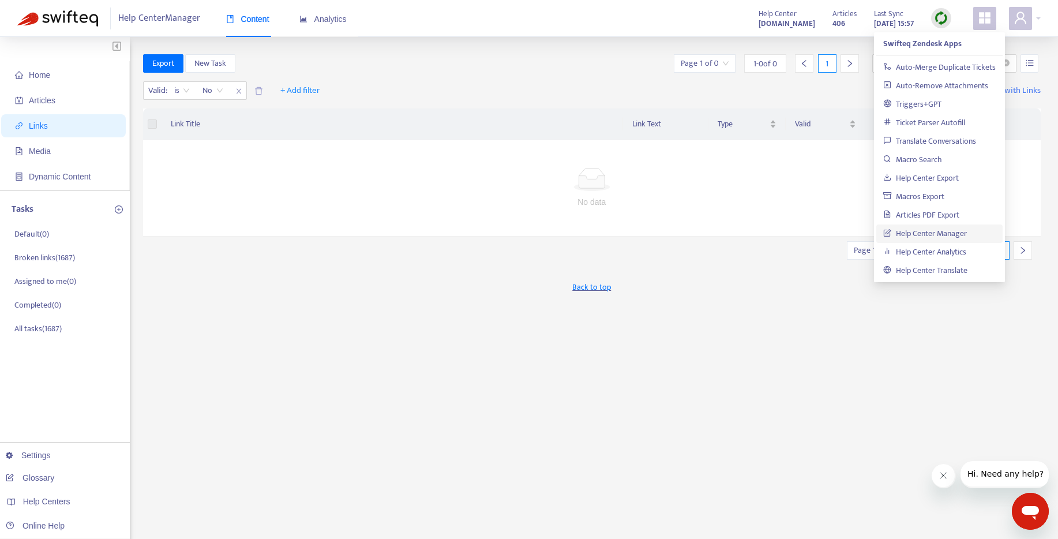
click at [518, 81] on div "Valid : is No + Add filter Getting started with Links" at bounding box center [592, 93] width 898 height 32
